Goal: Information Seeking & Learning: Learn about a topic

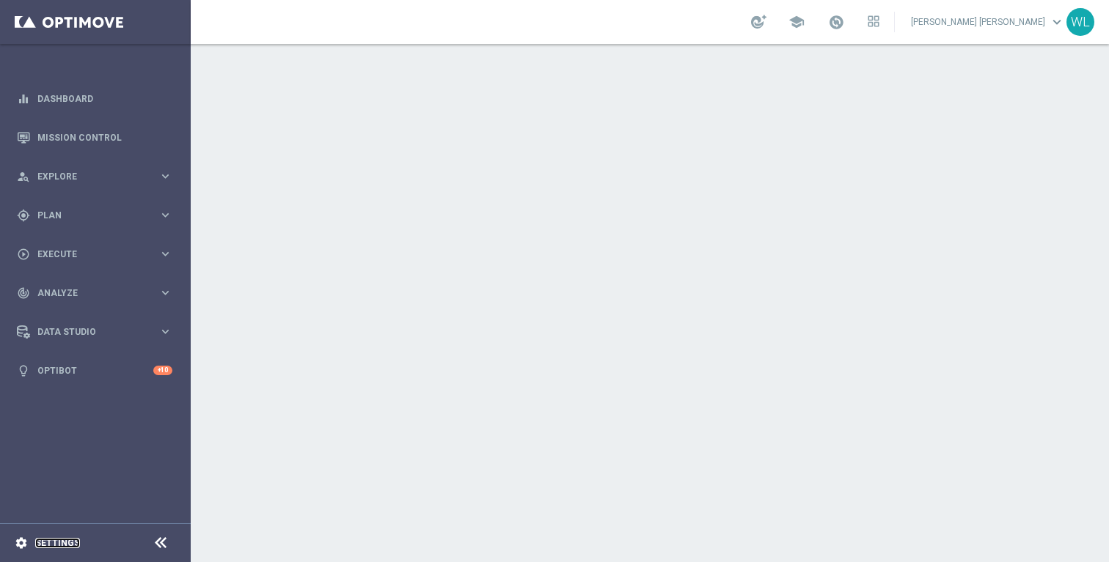
click at [59, 543] on link "Settings" at bounding box center [57, 543] width 45 height 9
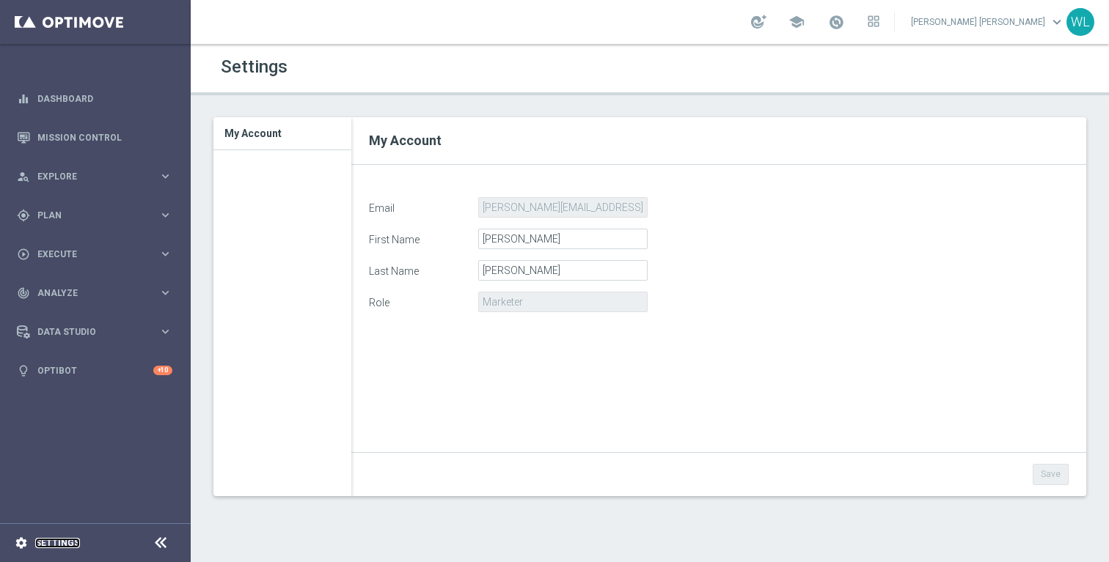
click at [59, 543] on link "Settings" at bounding box center [57, 543] width 45 height 9
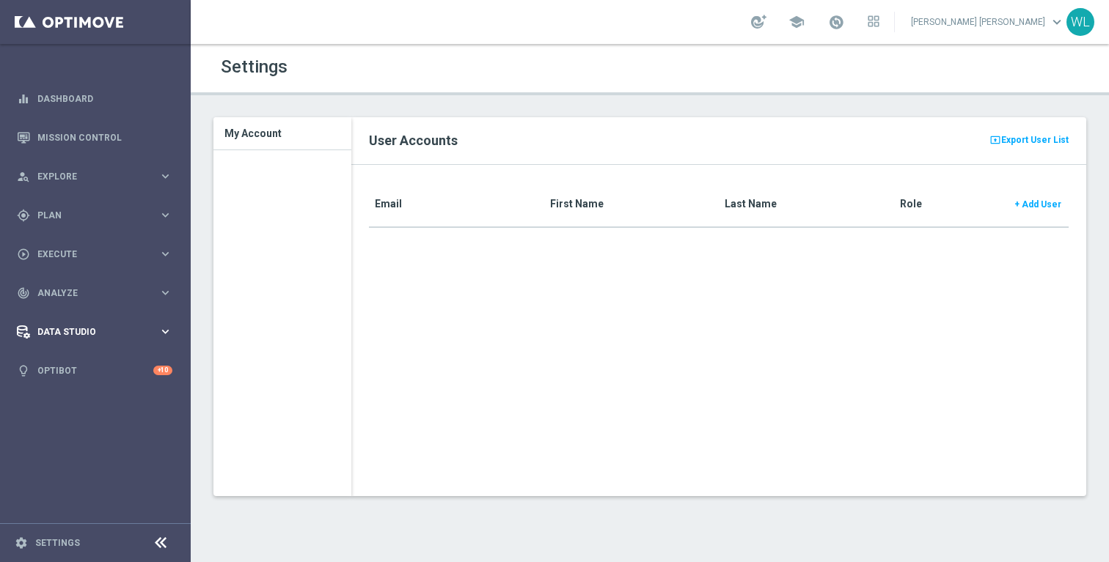
click at [88, 326] on div "Data Studio" at bounding box center [88, 332] width 142 height 13
click at [103, 172] on span "Explore" at bounding box center [97, 176] width 121 height 9
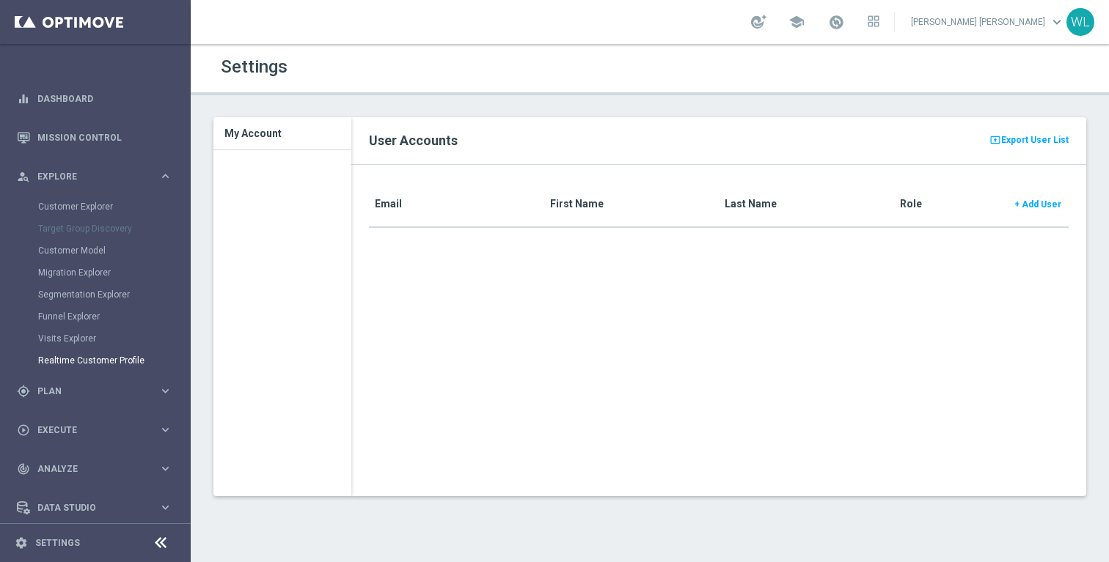
click at [92, 363] on link "Realtime Customer Profile" at bounding box center [95, 361] width 114 height 12
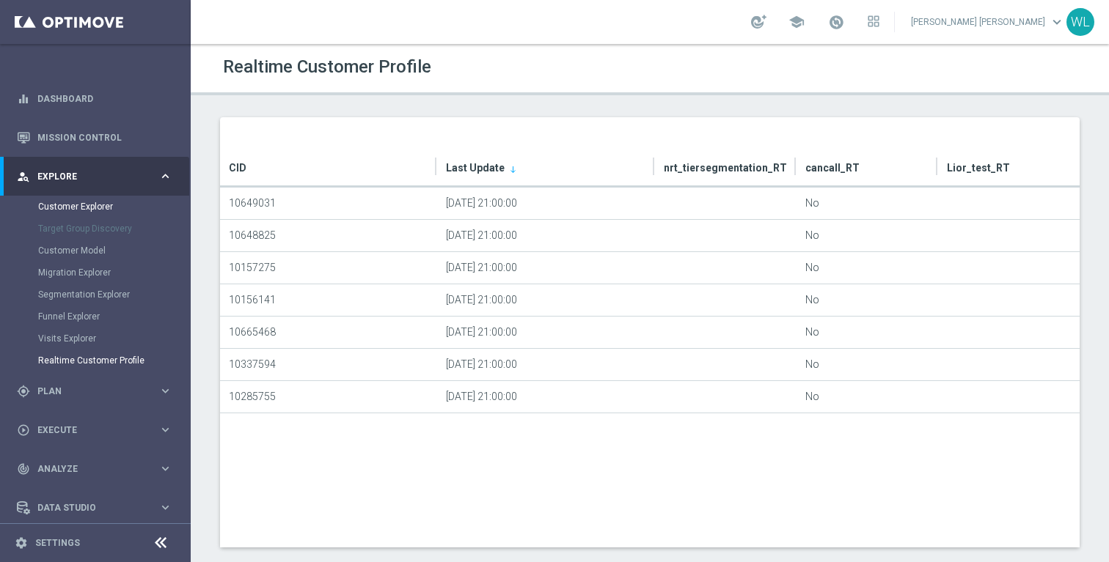
click at [97, 205] on link "Customer Explorer" at bounding box center [95, 207] width 114 height 12
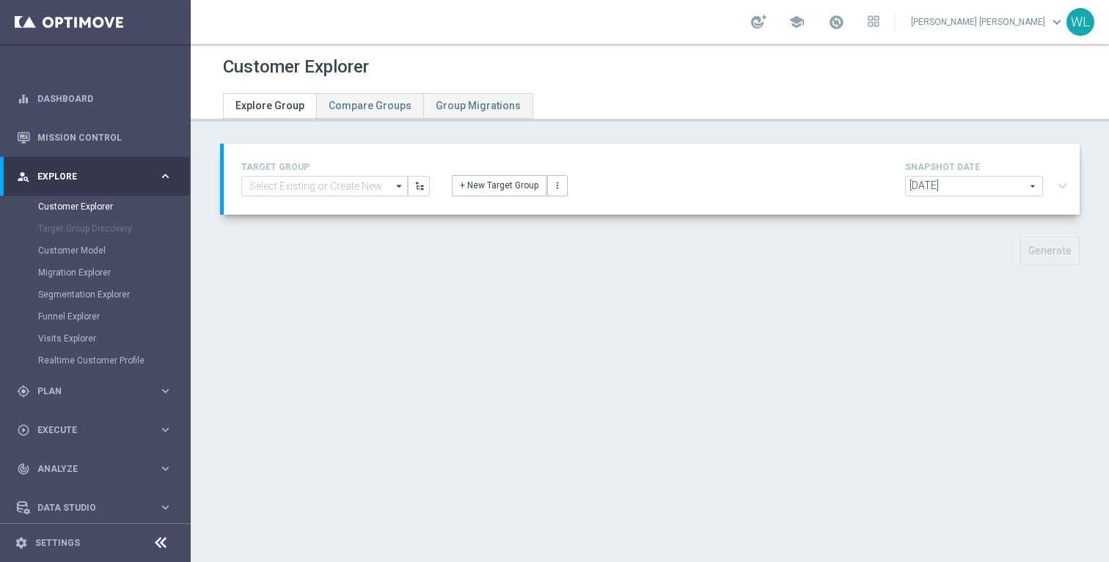
click at [397, 187] on icon "arrow_drop_down" at bounding box center [399, 186] width 15 height 19
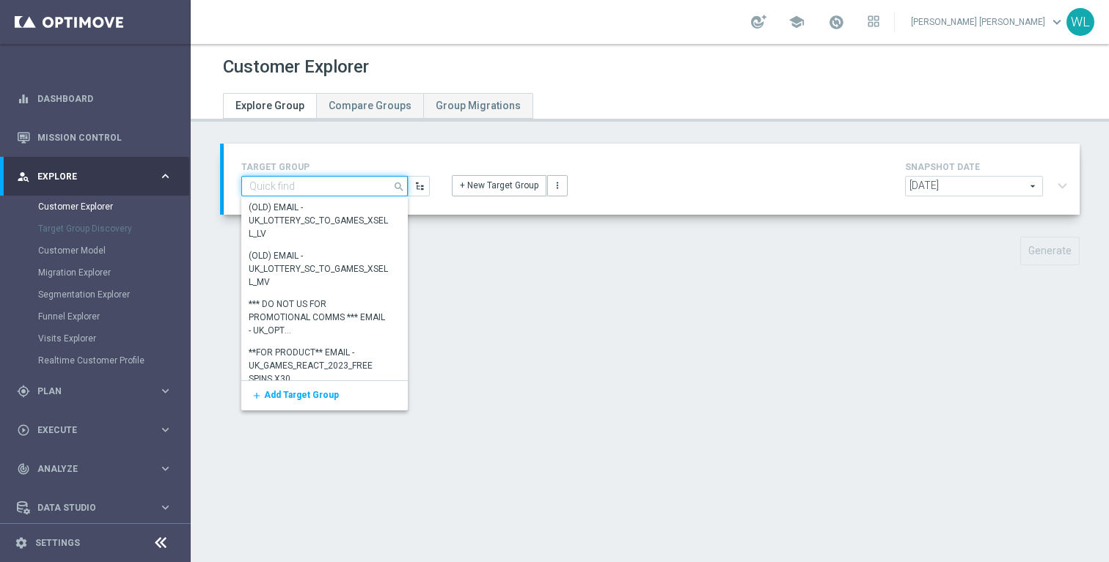
click at [363, 188] on input at bounding box center [324, 186] width 166 height 21
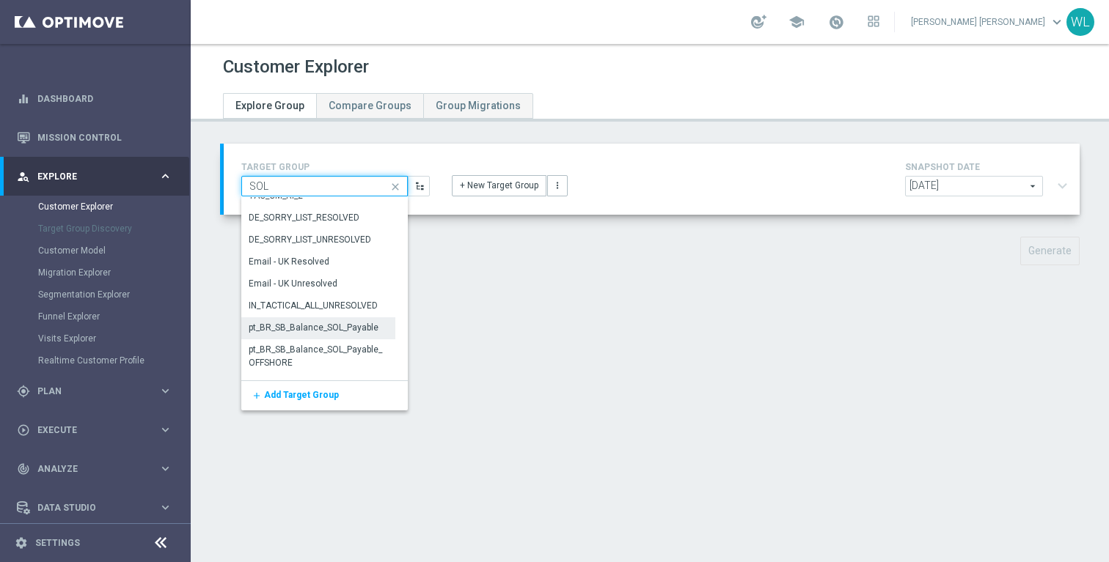
scroll to position [598, 0]
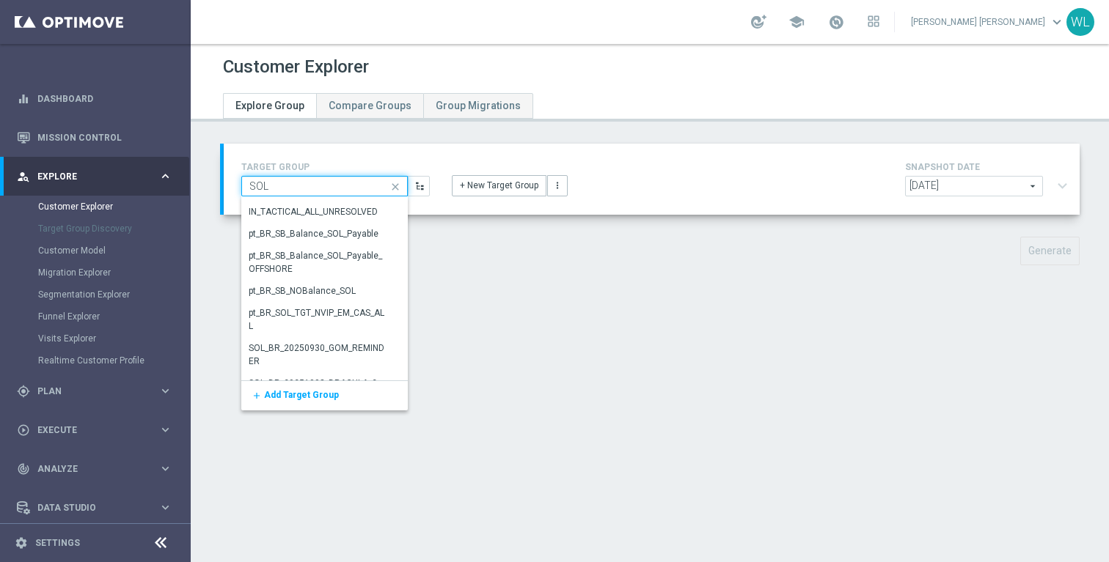
drag, startPoint x: 279, startPoint y: 184, endPoint x: 246, endPoint y: 187, distance: 33.1
click at [246, 187] on input "SOL" at bounding box center [324, 186] width 166 height 21
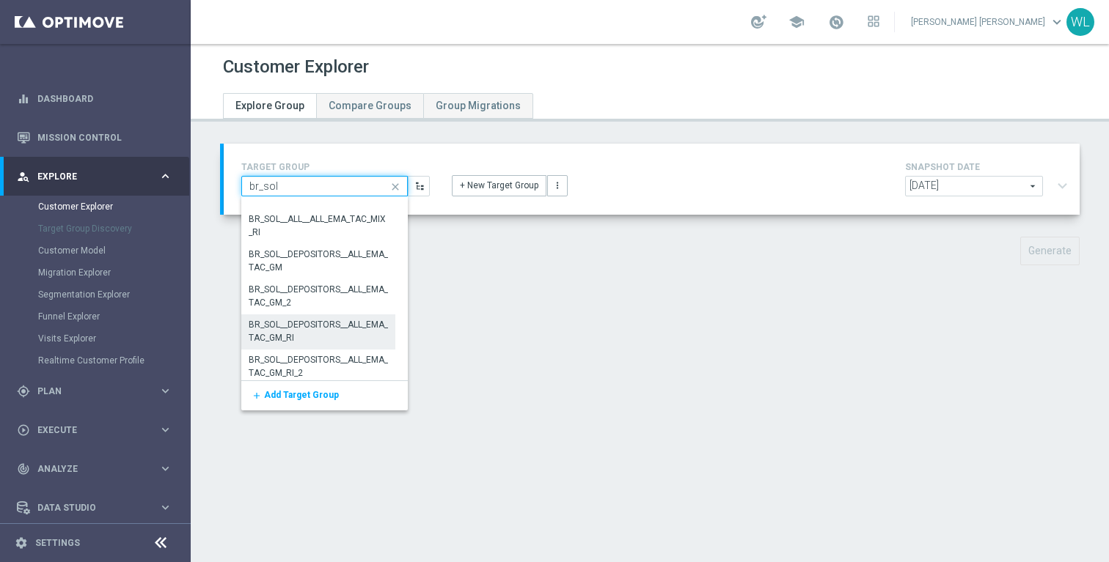
scroll to position [0, 0]
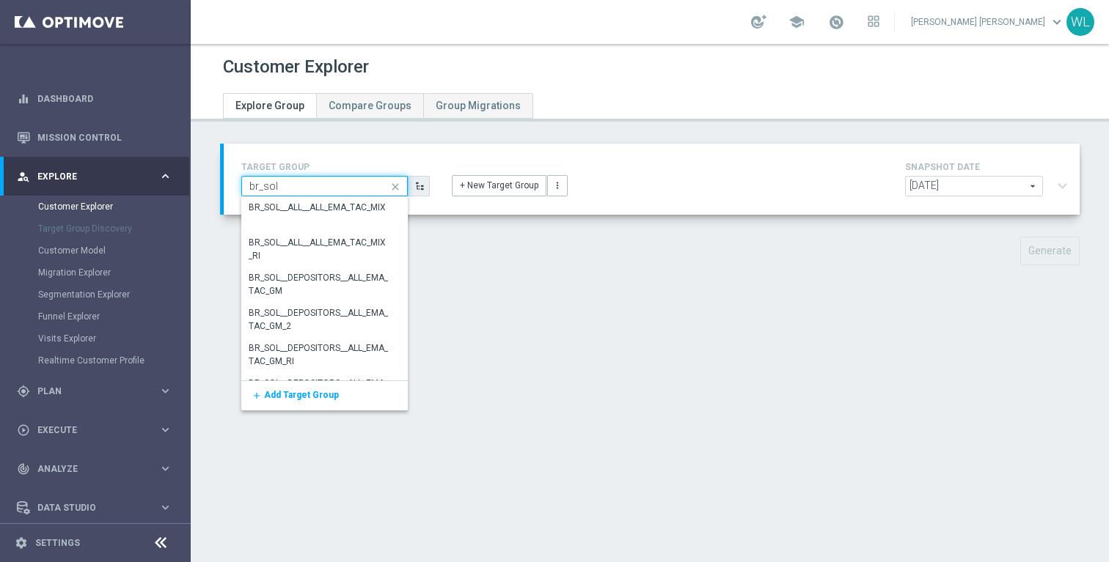
type input "br_sol"
click at [421, 188] on icon "button" at bounding box center [419, 186] width 10 height 10
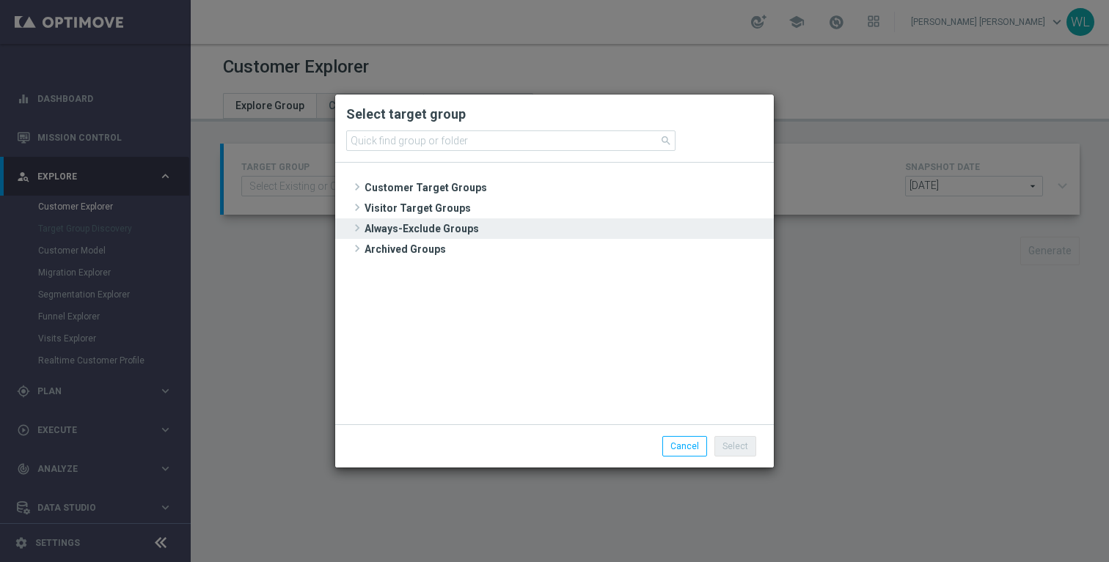
click at [356, 228] on span at bounding box center [357, 228] width 15 height 18
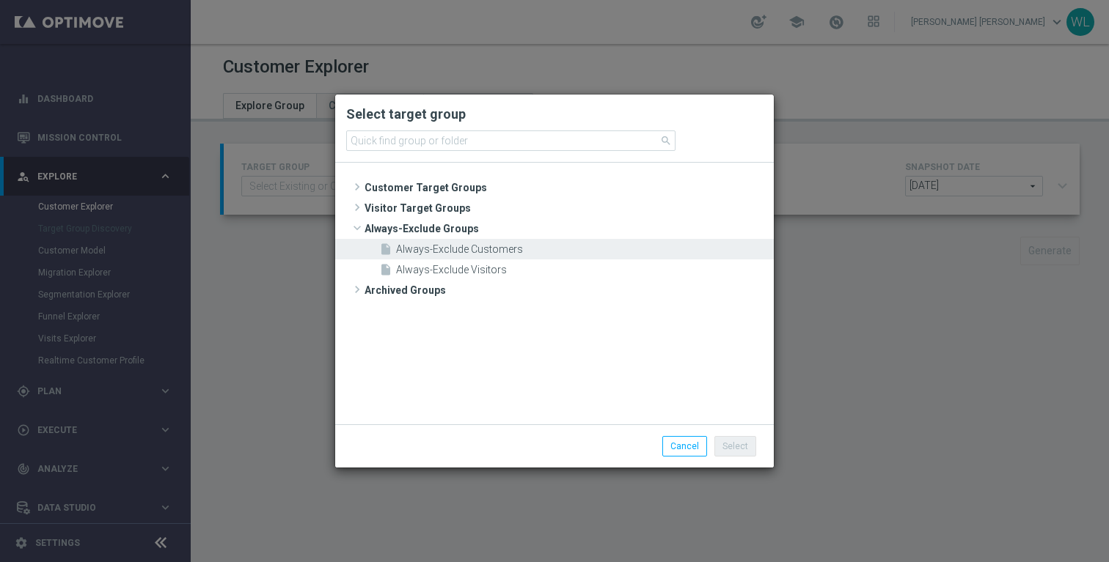
click at [430, 254] on span "Always-Exclude Customers" at bounding box center [583, 249] width 374 height 12
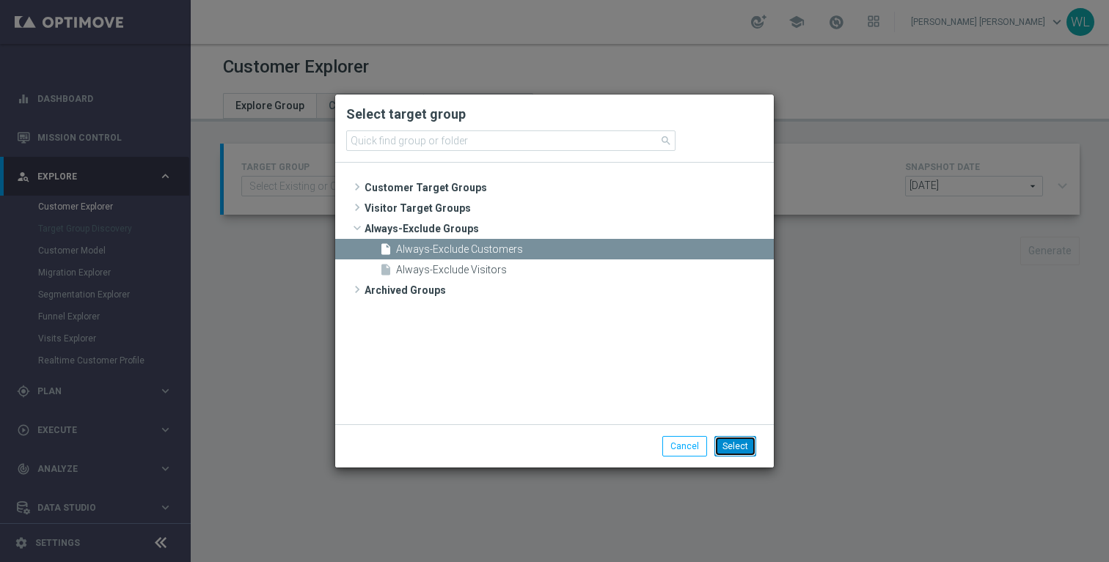
click at [748, 450] on button "Select" at bounding box center [735, 446] width 42 height 21
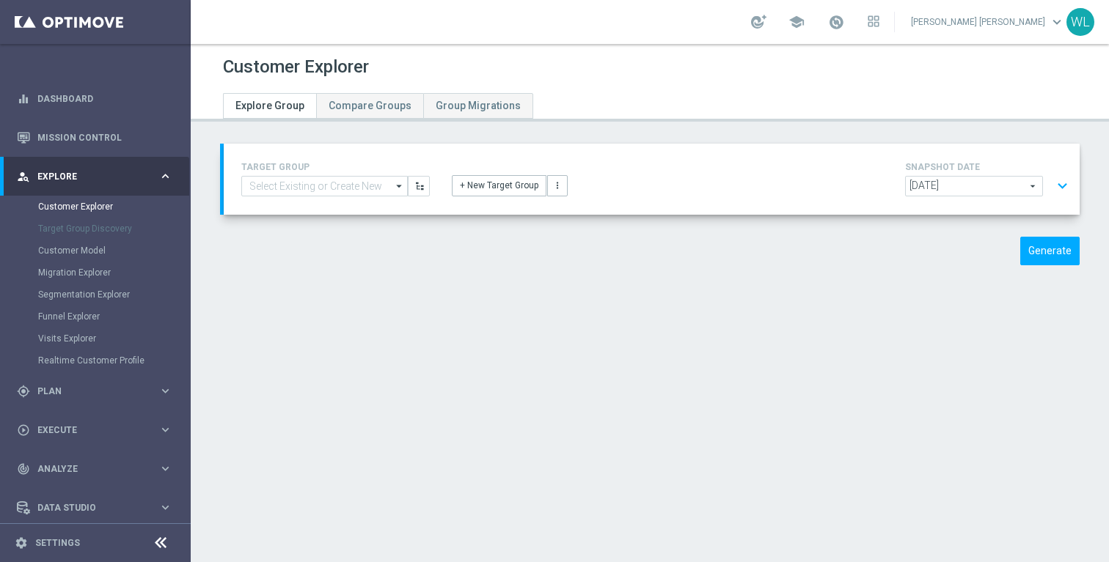
drag, startPoint x: 1060, startPoint y: 184, endPoint x: 886, endPoint y: 194, distance: 174.1
click at [1060, 184] on button "expand_more" at bounding box center [1062, 186] width 21 height 28
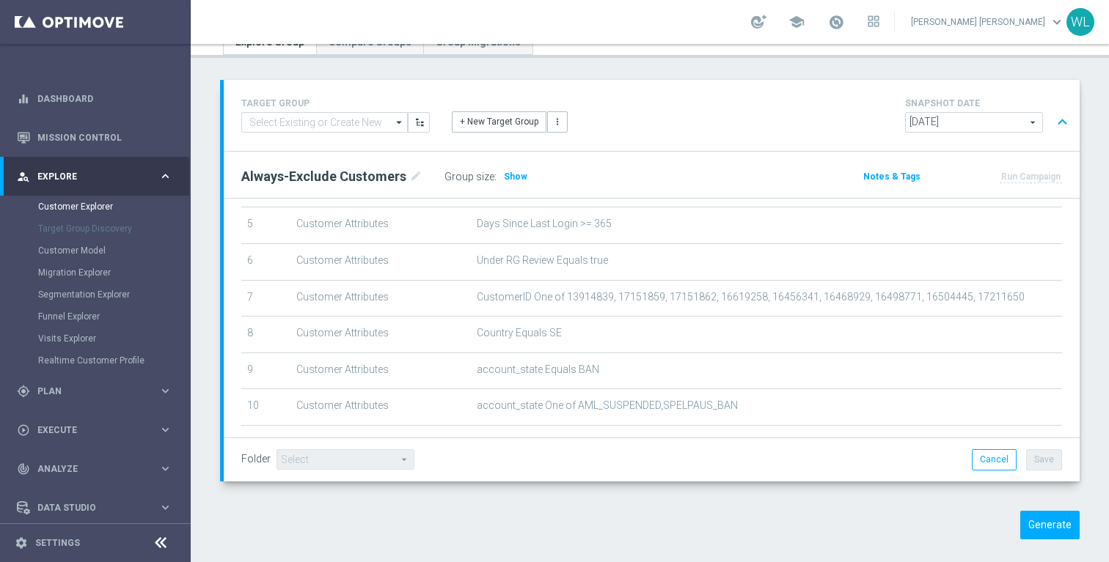
scroll to position [194, 0]
click at [677, 297] on span "CustomerID One of 13914839, 17151859, 17151862, 16619258, 16456341, 16468929, 1…" at bounding box center [766, 291] width 579 height 12
click at [681, 291] on span "CustomerID One of 13914839, 17151859, 17151862, 16619258, 16456341, 16468929, 1…" at bounding box center [766, 291] width 579 height 12
drag, startPoint x: 759, startPoint y: 282, endPoint x: 750, endPoint y: 293, distance: 13.5
click at [758, 285] on td "CustomerID One of 13914839, 17151859, 17151862, 16619258, 16456341, 16468929, 1…" at bounding box center [766, 292] width 591 height 37
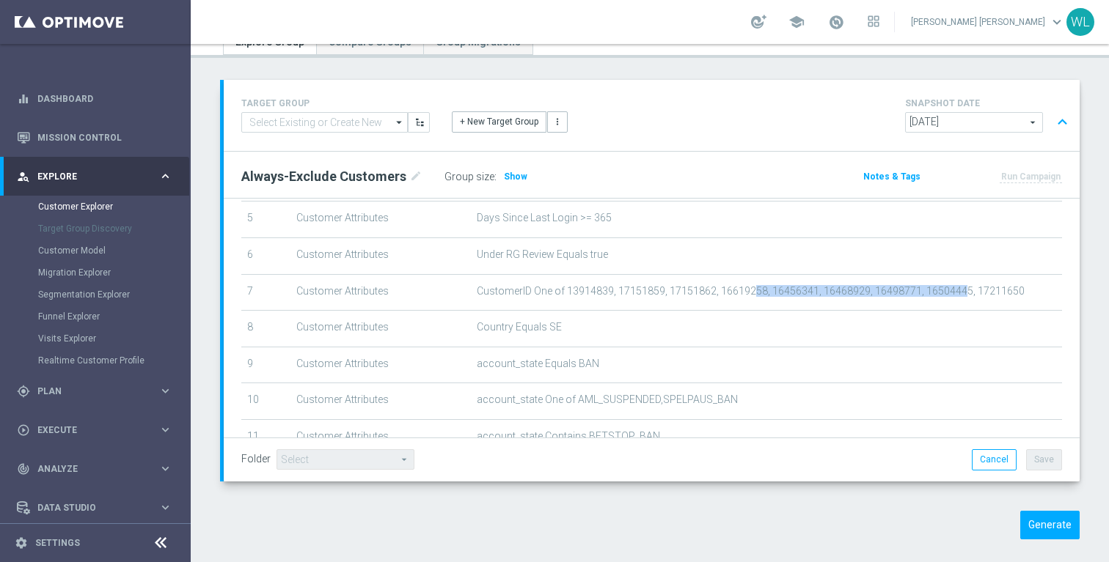
drag, startPoint x: 749, startPoint y: 293, endPoint x: 837, endPoint y: 293, distance: 88.0
click at [949, 291] on span "CustomerID One of 13914839, 17151859, 17151862, 16619258, 16456341, 16468929, 1…" at bounding box center [766, 291] width 579 height 12
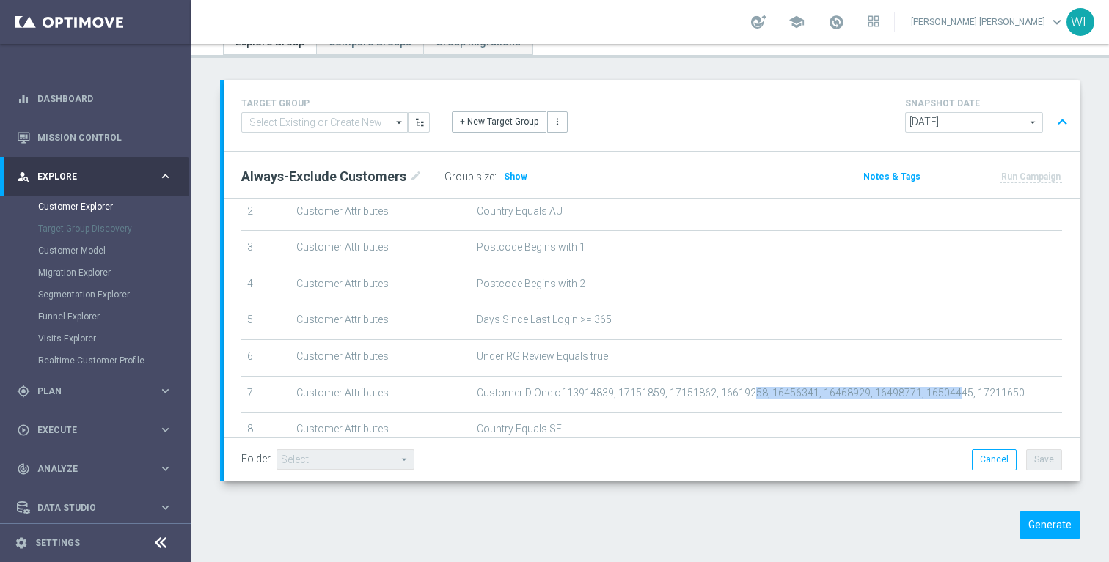
scroll to position [0, 0]
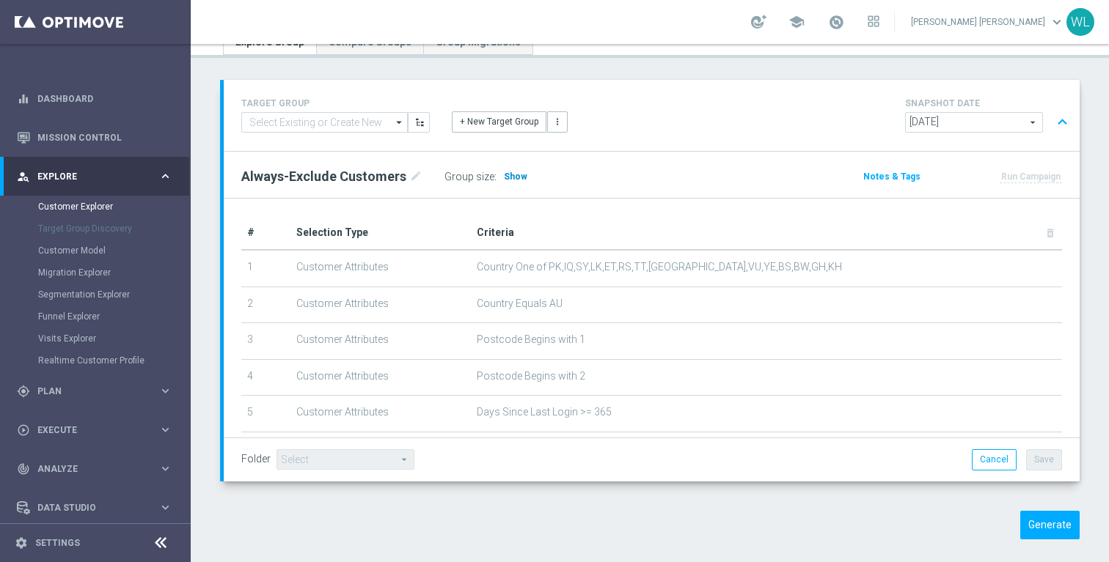
click at [504, 175] on span "Show" at bounding box center [515, 177] width 23 height 10
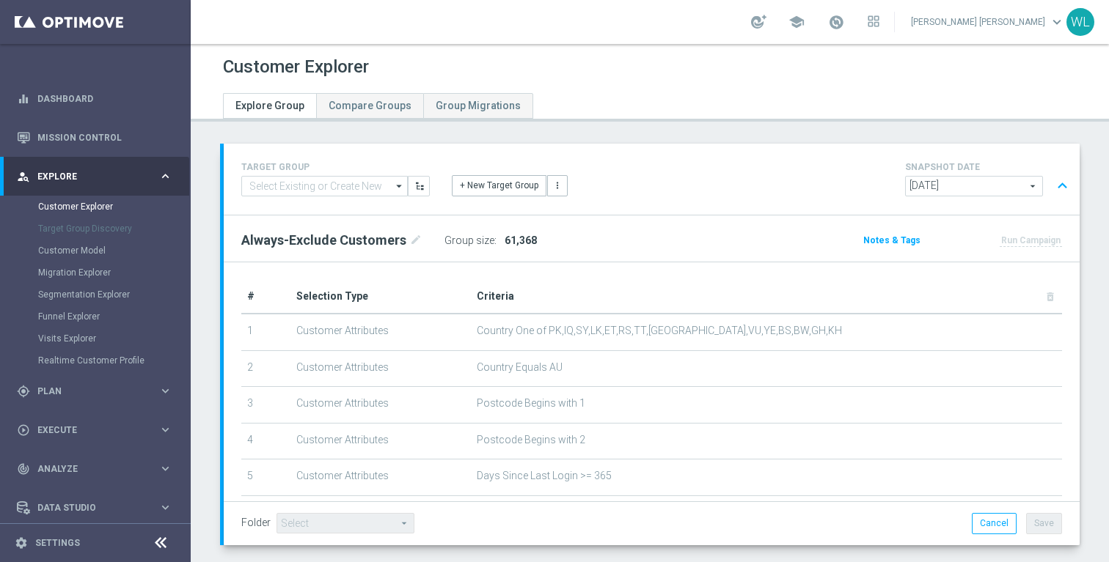
click at [122, 231] on div "Target Group Discovery" at bounding box center [113, 229] width 151 height 22
click at [109, 206] on link "Customer Explorer" at bounding box center [95, 207] width 114 height 12
click at [106, 206] on link "Customer Explorer" at bounding box center [95, 207] width 114 height 12
click at [428, 190] on button "button" at bounding box center [419, 186] width 22 height 21
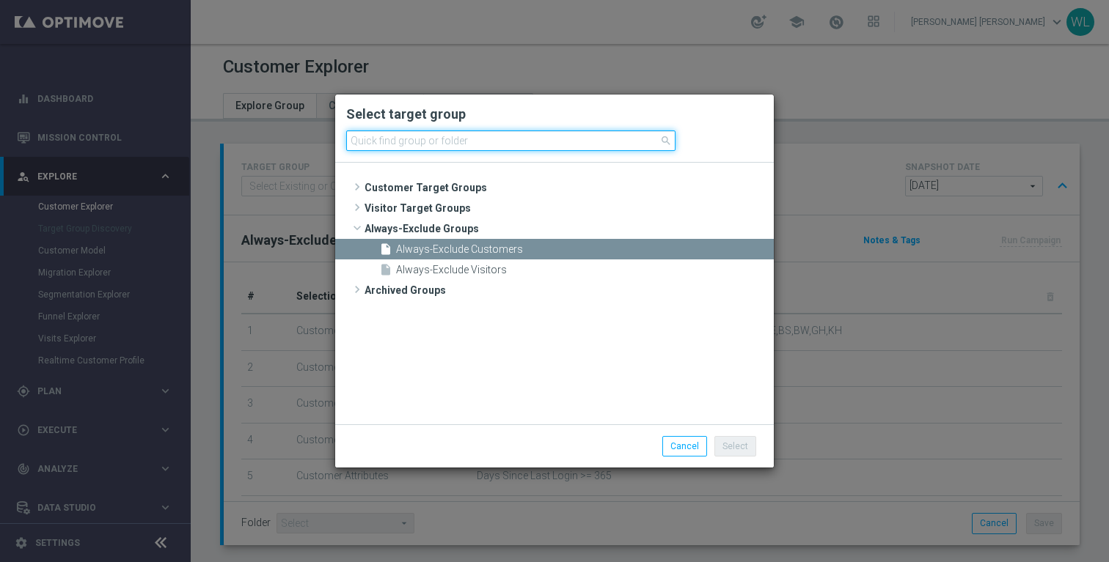
click at [431, 142] on input at bounding box center [510, 141] width 329 height 21
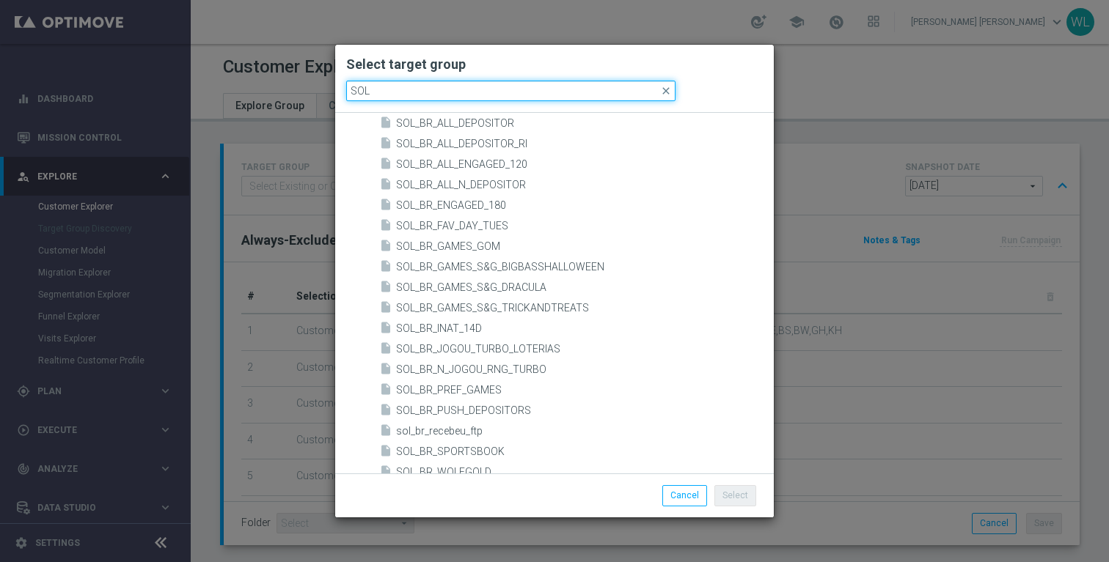
scroll to position [958, 0]
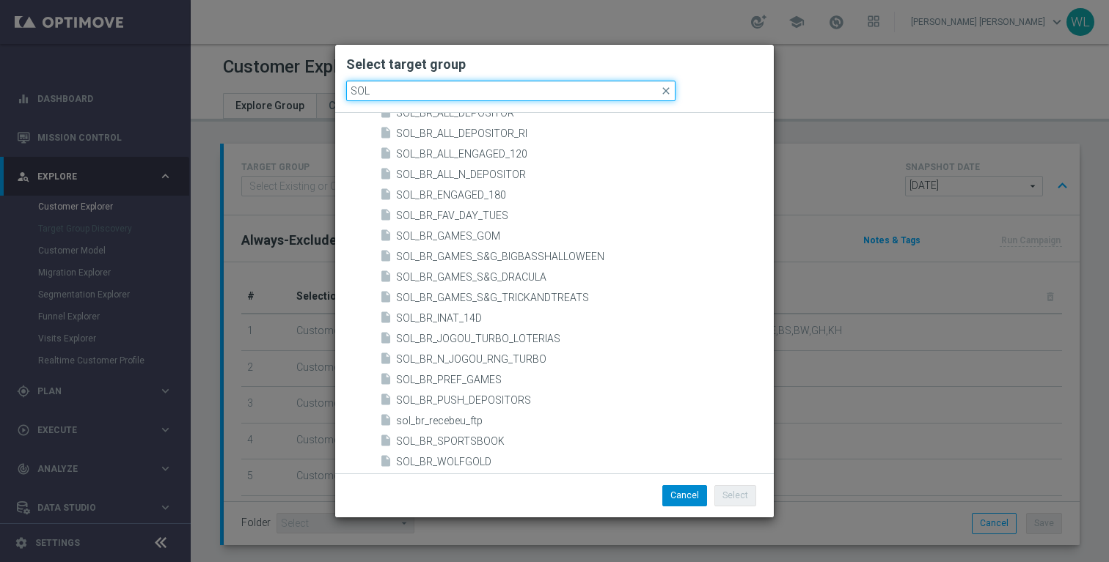
type input "SOL"
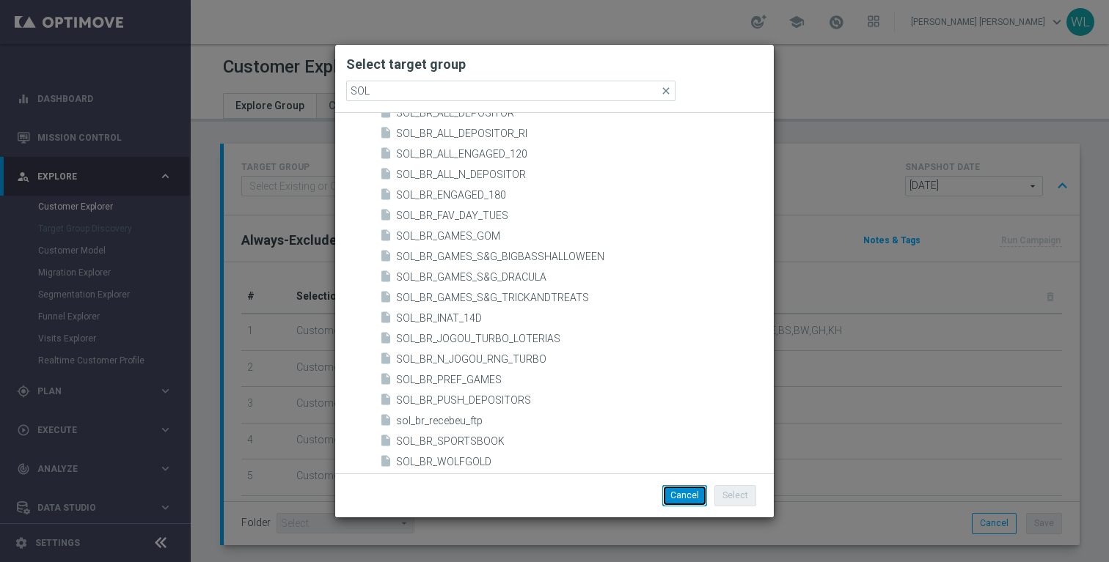
drag, startPoint x: 674, startPoint y: 494, endPoint x: 711, endPoint y: 437, distance: 67.9
click at [675, 494] on button "Cancel" at bounding box center [684, 495] width 45 height 21
